Goal: Task Accomplishment & Management: Manage account settings

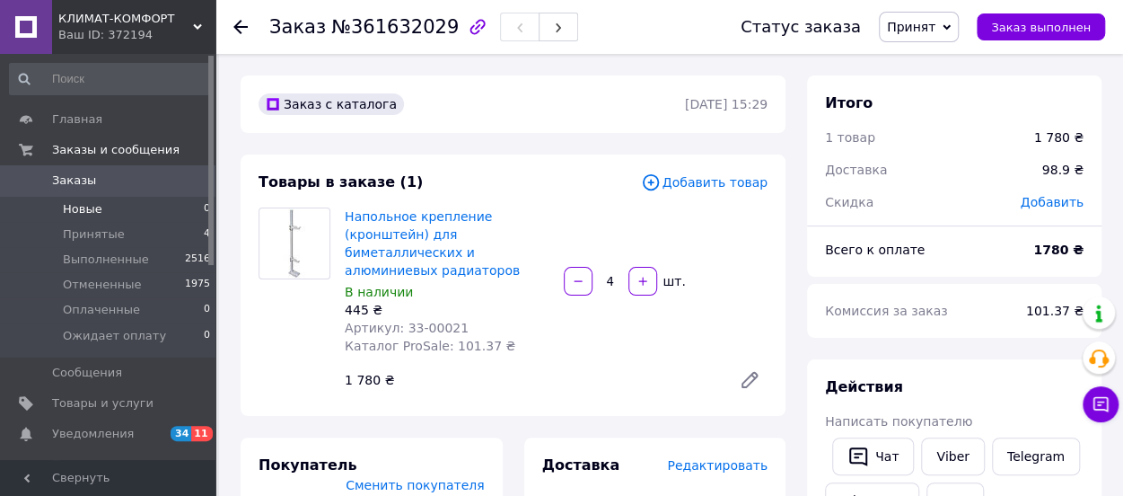
click at [87, 211] on span "Новые" at bounding box center [83, 209] width 40 height 16
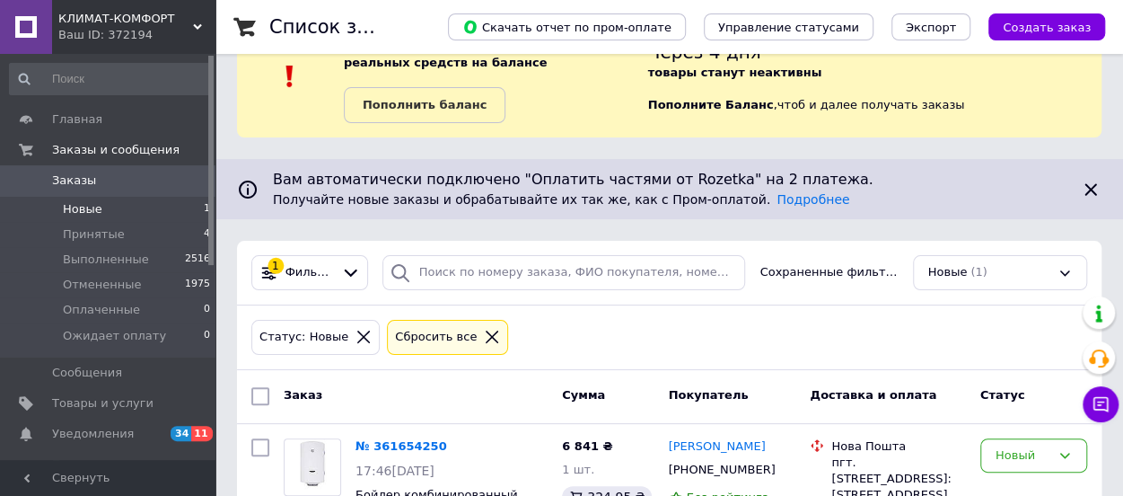
scroll to position [149, 0]
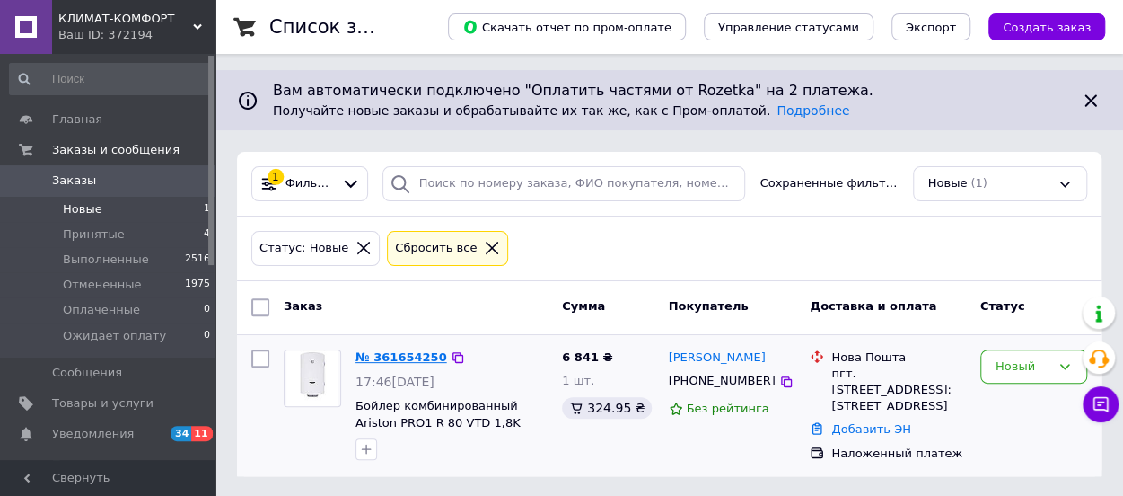
click at [392, 354] on link "№ 361654250" at bounding box center [402, 356] width 92 height 13
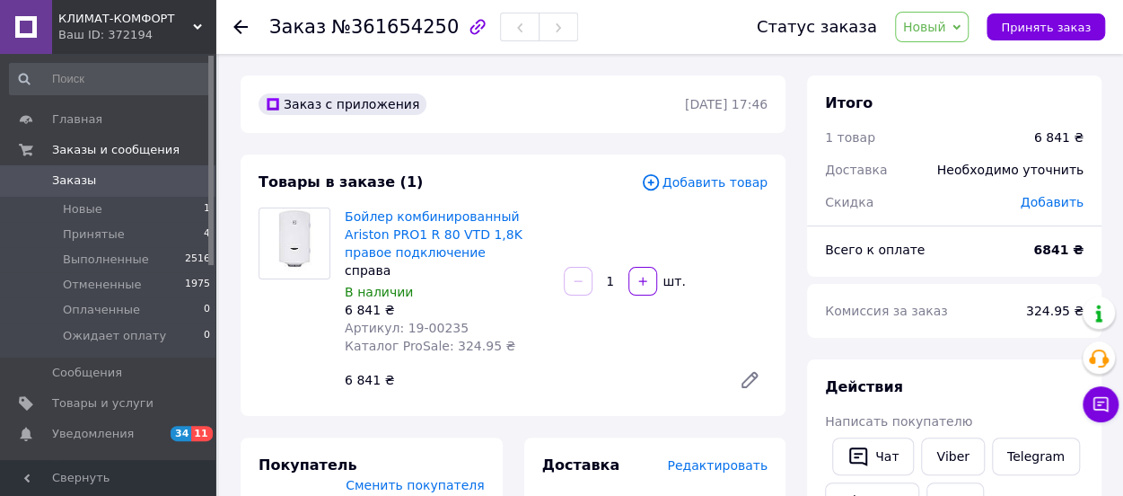
click at [947, 26] on span "Новый" at bounding box center [924, 27] width 43 height 14
click at [933, 66] on li "Принят" at bounding box center [956, 62] width 121 height 27
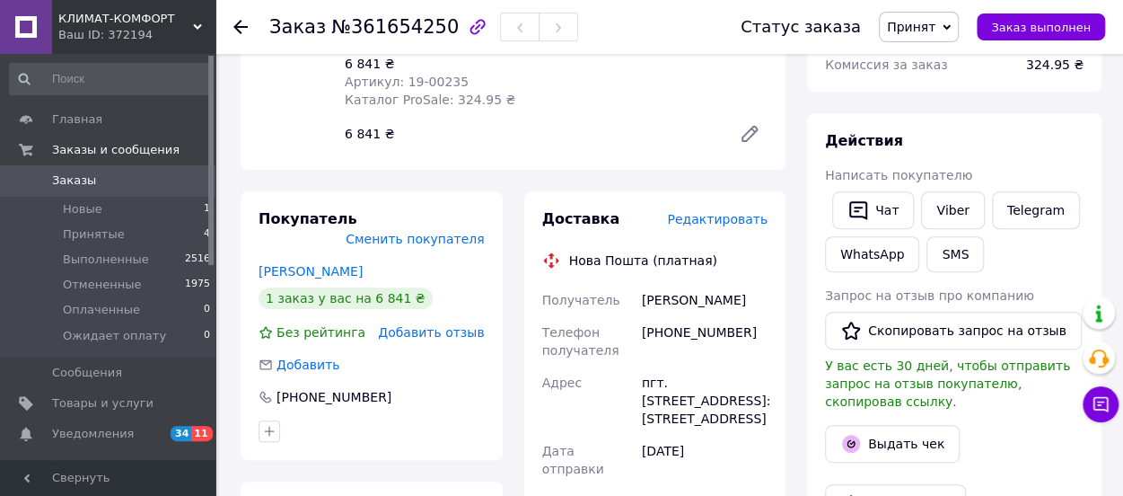
scroll to position [98, 0]
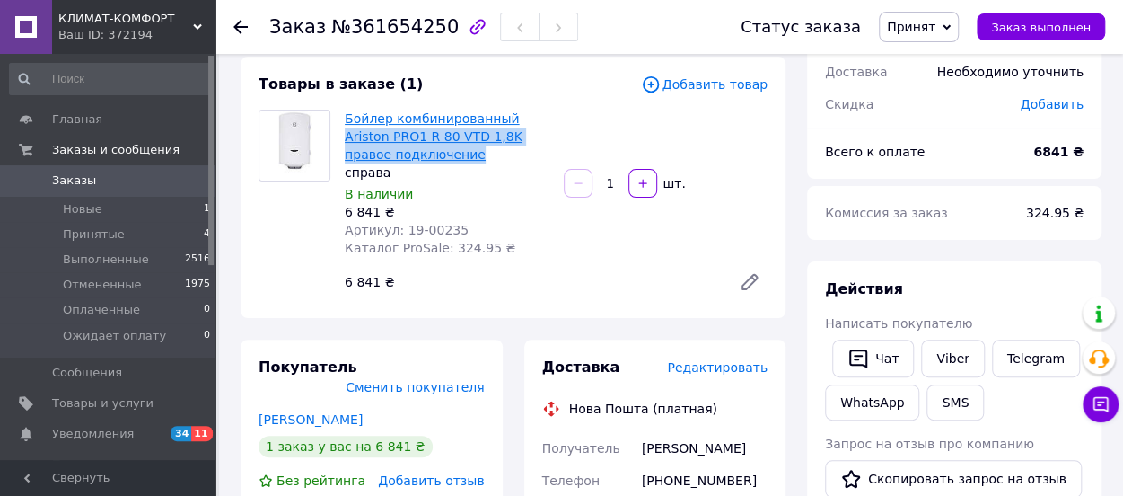
drag, startPoint x: 427, startPoint y: 156, endPoint x: 508, endPoint y: 121, distance: 88.9
click at [508, 121] on span "Бойлер комбинированный Ariston PRO1 R 80 VTD 1,8K правое подключение" at bounding box center [447, 137] width 205 height 54
copy link "Ariston PRO1 R 80 VTD 1,8K правое подключение"
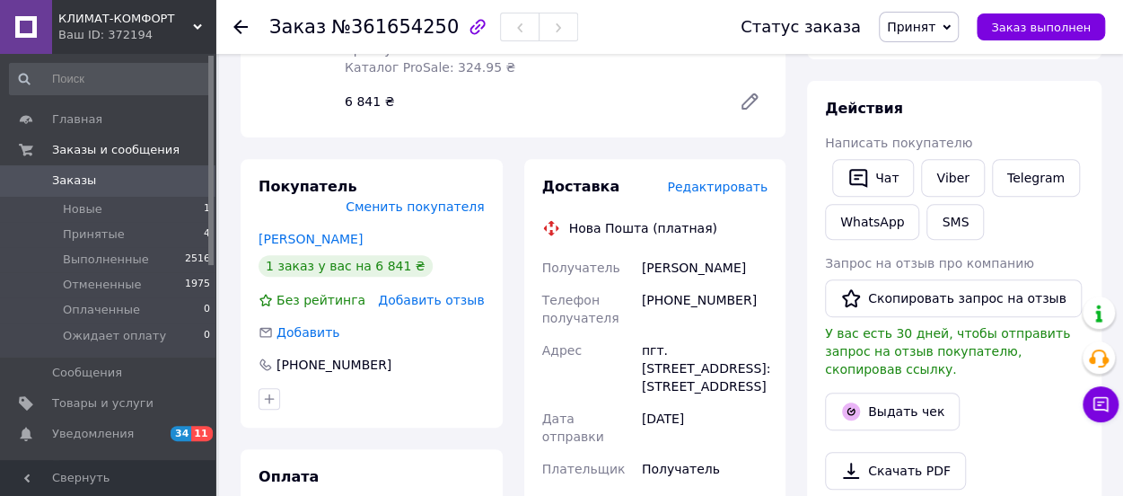
scroll to position [277, 0]
drag, startPoint x: 740, startPoint y: 348, endPoint x: 670, endPoint y: 349, distance: 70.1
click at [670, 349] on div "пгт. [STREET_ADDRESS]: [STREET_ADDRESS]" at bounding box center [704, 369] width 133 height 68
drag, startPoint x: 666, startPoint y: 351, endPoint x: 732, endPoint y: 342, distance: 66.2
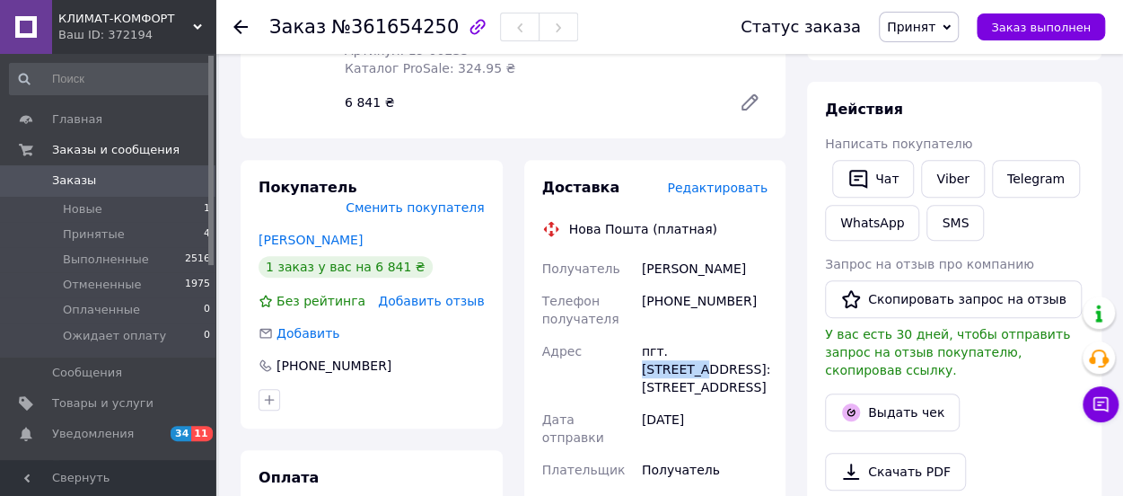
click at [732, 342] on div "пгт. [STREET_ADDRESS]: [STREET_ADDRESS]" at bounding box center [704, 369] width 133 height 68
copy div "Бродецкое"
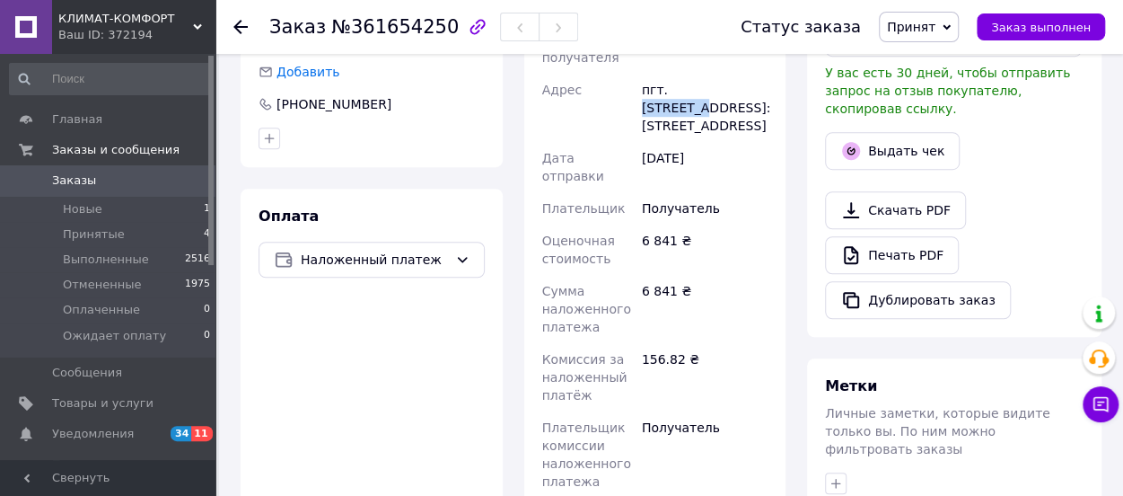
scroll to position [718, 0]
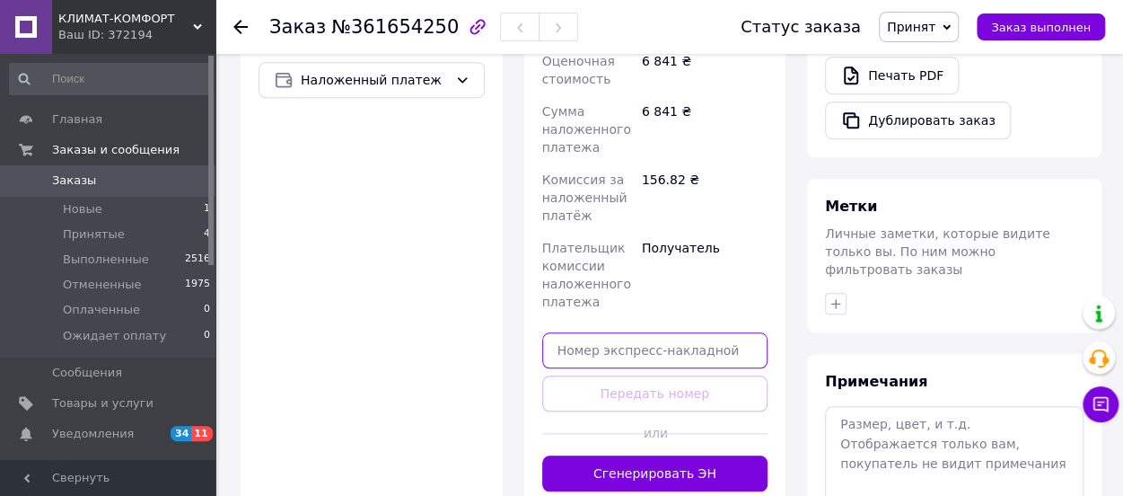
click at [636, 336] on input "text" at bounding box center [655, 350] width 226 height 36
paste input "20451247438954"
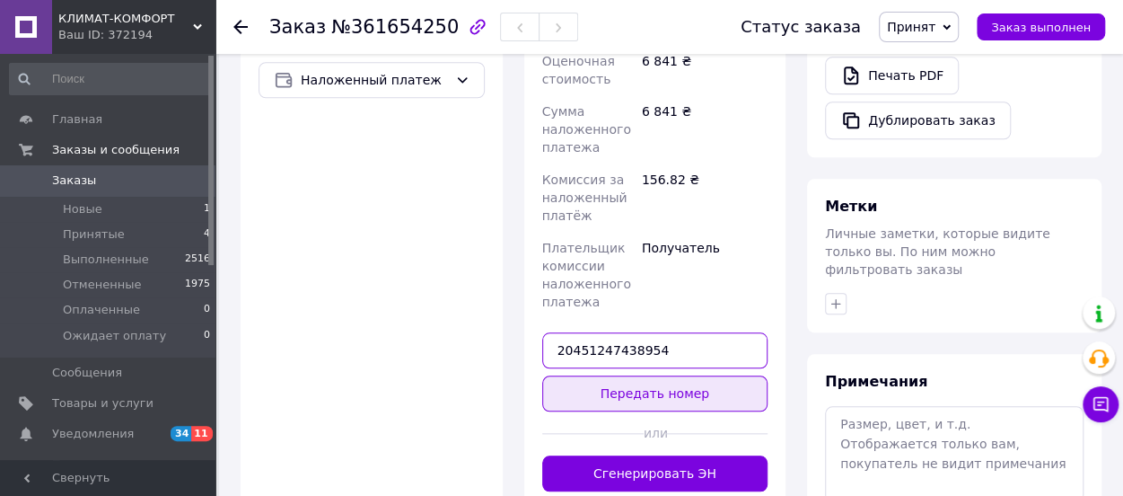
type input "20451247438954"
click at [643, 378] on button "Передать номер" at bounding box center [655, 393] width 226 height 36
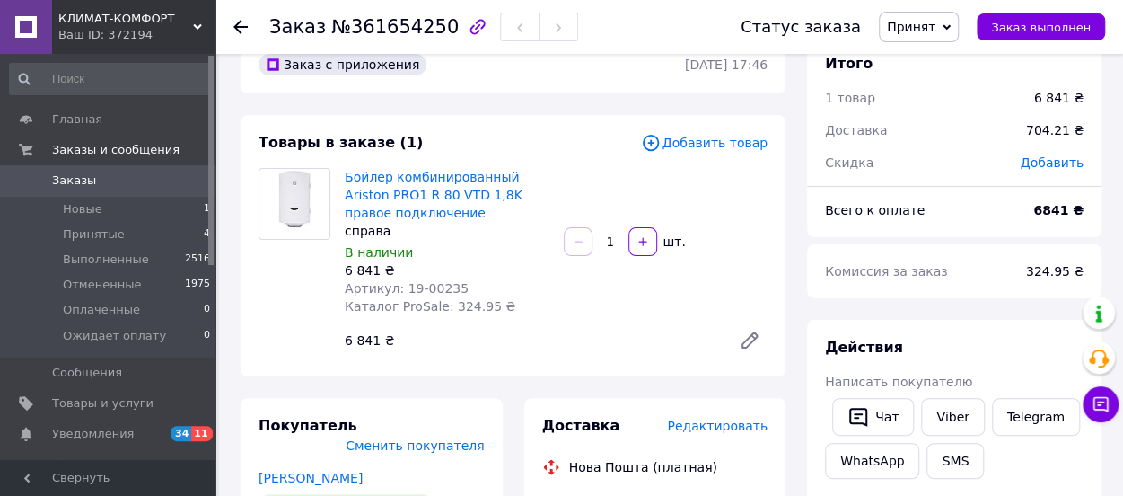
scroll to position [0, 0]
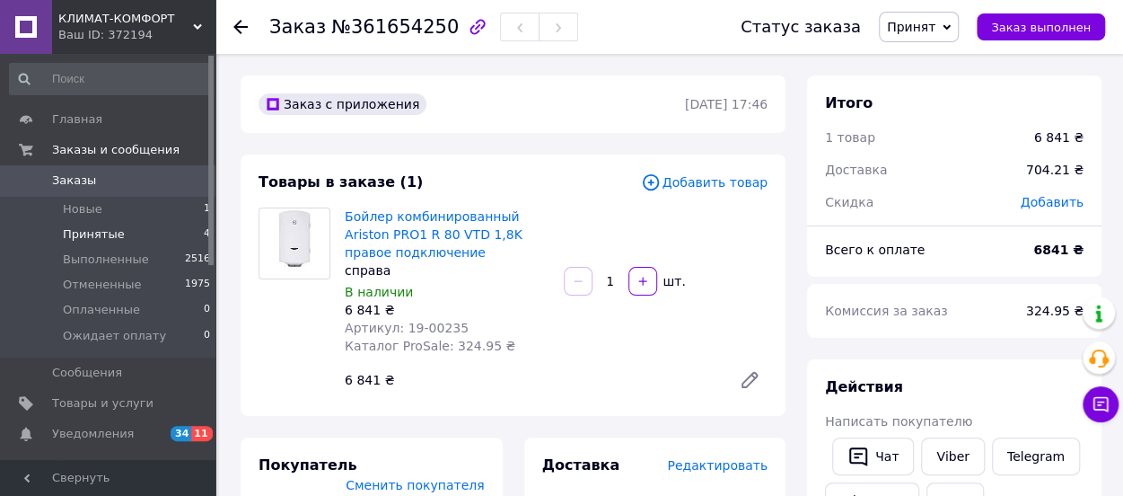
click at [87, 229] on span "Принятые" at bounding box center [94, 234] width 62 height 16
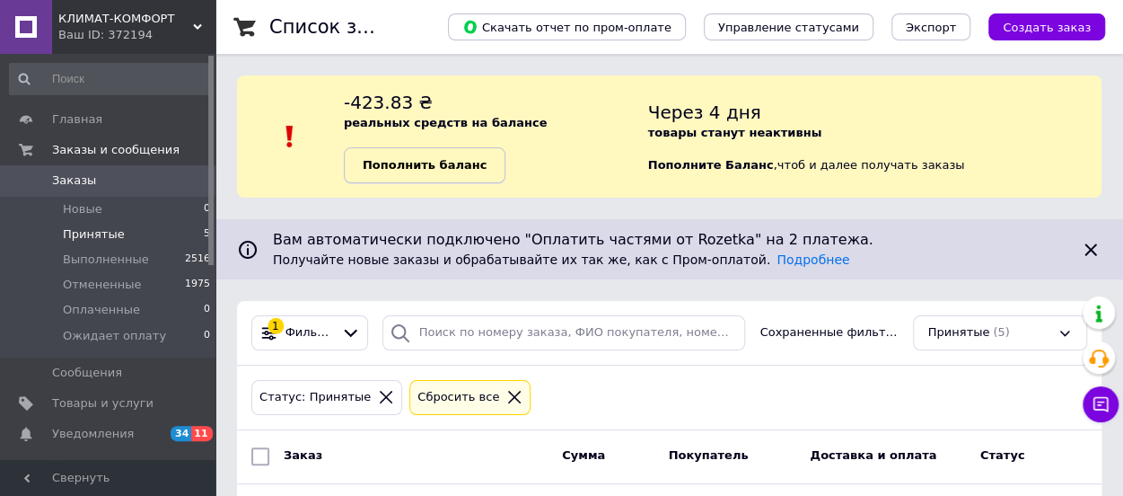
click at [427, 176] on link "Пополнить баланс" at bounding box center [425, 165] width 162 height 36
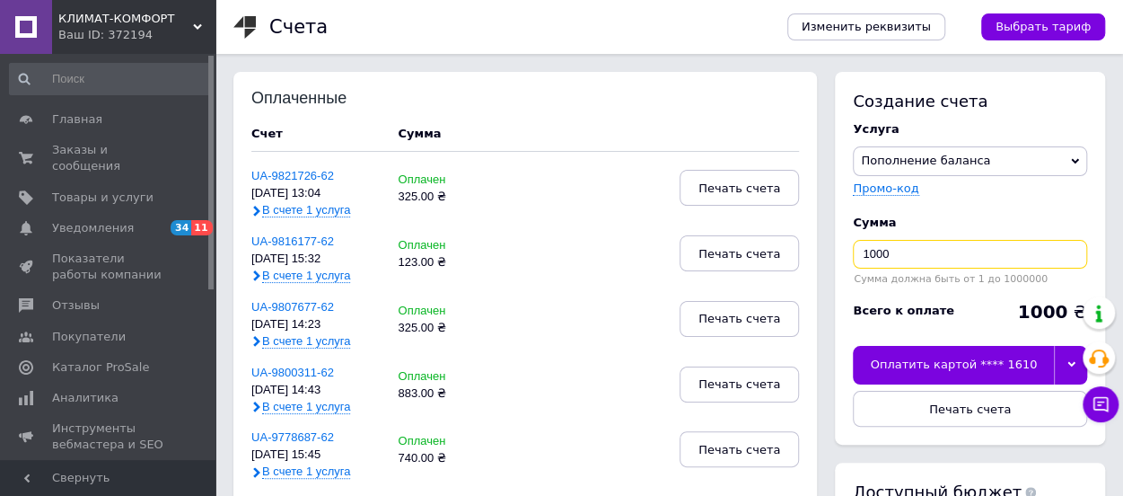
click at [897, 258] on input "1000" at bounding box center [970, 254] width 234 height 29
type input "1"
type input "425"
click at [943, 369] on div "Оплатить картой **** 1610" at bounding box center [953, 365] width 201 height 38
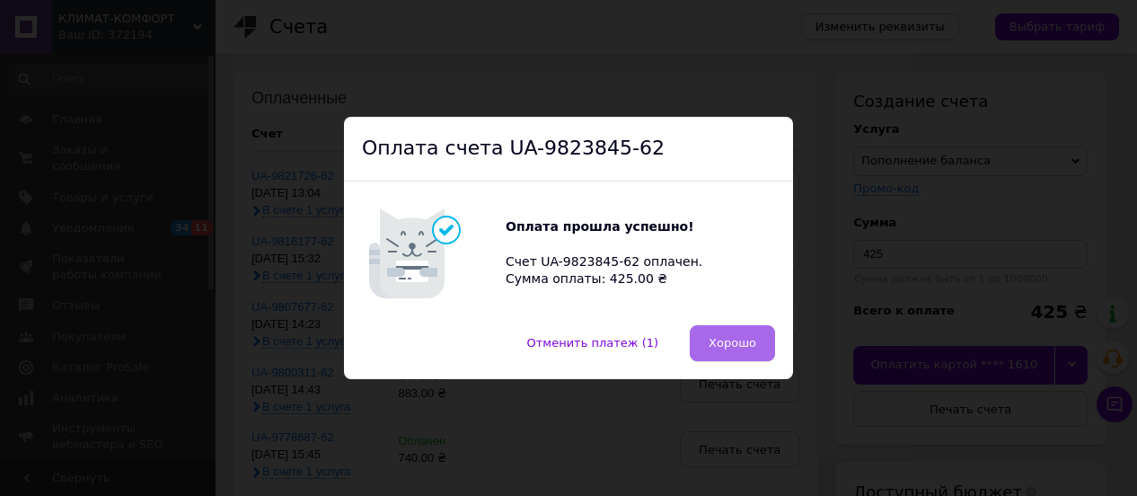
click at [749, 345] on span "Хорошо" at bounding box center [733, 342] width 48 height 13
